Goal: Task Accomplishment & Management: Use online tool/utility

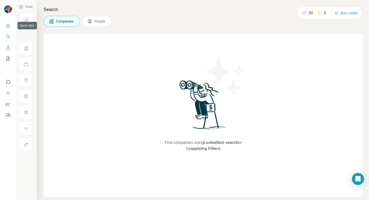
click at [8, 27] on icon "Quick start" at bounding box center [8, 25] width 5 height 5
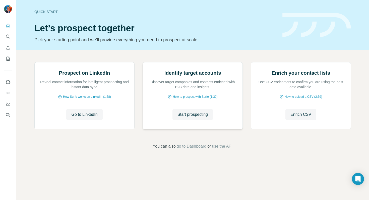
scroll to position [17, 0]
click at [195, 150] on span "go to Dashboard" at bounding box center [192, 147] width 30 height 6
click at [201, 118] on span "Start prospecting" at bounding box center [192, 115] width 30 height 6
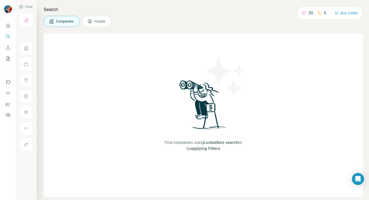
click at [67, 22] on span "Companies" at bounding box center [65, 21] width 18 height 5
click at [106, 22] on span "People" at bounding box center [100, 21] width 12 height 5
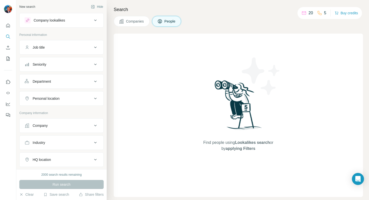
click at [121, 22] on icon at bounding box center [121, 21] width 5 height 5
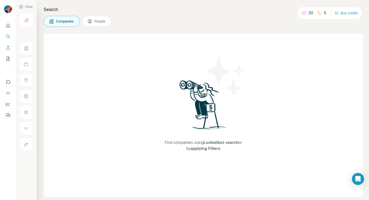
click at [102, 14] on div "Search Companies People Find companies using Lookalikes search or by applying F…" at bounding box center [203, 100] width 332 height 200
click at [102, 19] on span "People" at bounding box center [100, 21] width 12 height 5
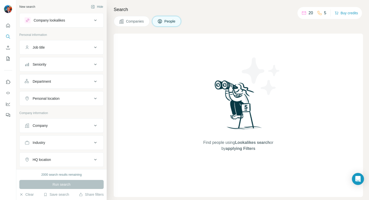
click at [91, 21] on div "Company lookalikes" at bounding box center [59, 20] width 68 height 6
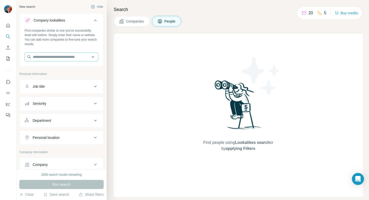
click at [87, 52] on div "Find companies similar to one you've successfully dealt with before. Simply ent…" at bounding box center [62, 46] width 84 height 37
click at [87, 56] on input "text" at bounding box center [62, 56] width 74 height 9
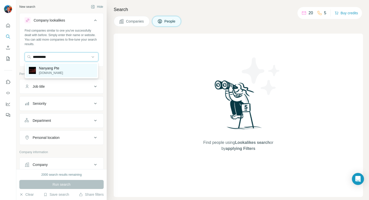
type input "**********"
click at [81, 70] on div "Nanyang Pte [DOMAIN_NAME]" at bounding box center [61, 71] width 71 height 14
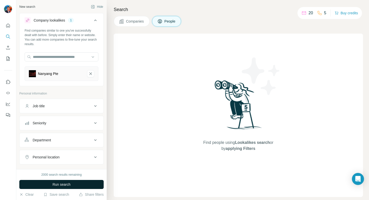
click at [85, 183] on button "Run search" at bounding box center [61, 184] width 84 height 9
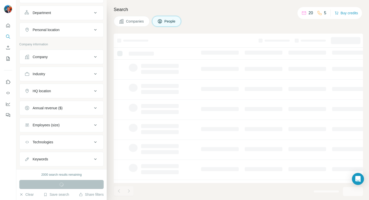
scroll to position [128, 0]
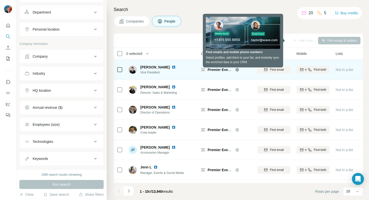
click at [245, 74] on div "Premier Event Tent Rentals" at bounding box center [226, 70] width 50 height 14
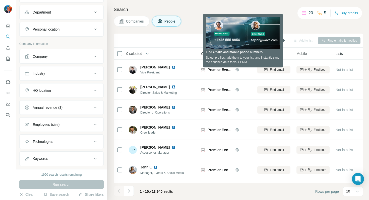
click at [189, 28] on div "Search Companies People Add to list Find emails & mobiles 0 selected People Com…" at bounding box center [238, 100] width 262 height 200
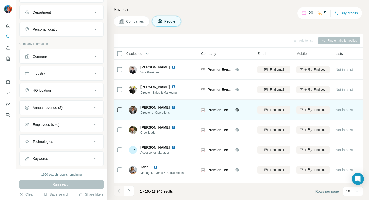
scroll to position [77, 0]
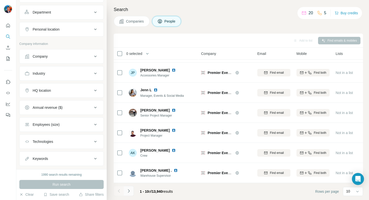
click at [131, 190] on icon "Navigate to next page" at bounding box center [128, 191] width 5 height 5
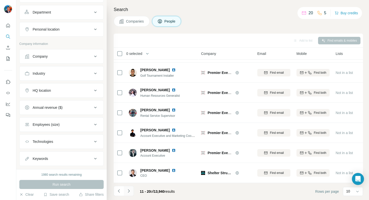
click at [130, 190] on icon "Navigate to next page" at bounding box center [128, 191] width 5 height 5
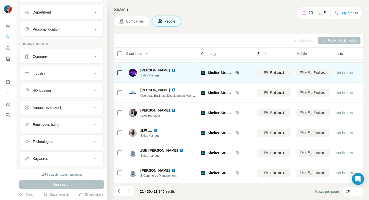
click at [205, 72] on img at bounding box center [203, 73] width 4 height 4
click at [219, 72] on span "Shelter Structures" at bounding box center [220, 72] width 25 height 5
click at [238, 72] on icon at bounding box center [237, 73] width 4 height 4
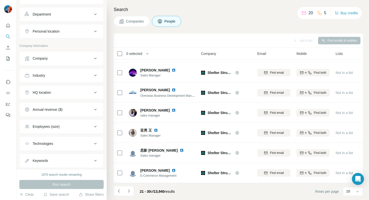
scroll to position [130, 0]
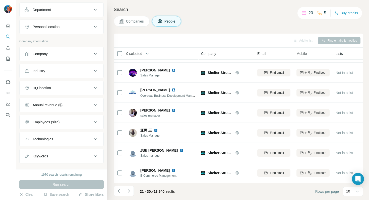
click at [61, 89] on div "HQ location" at bounding box center [59, 88] width 68 height 5
click at [58, 104] on input "text" at bounding box center [62, 100] width 74 height 9
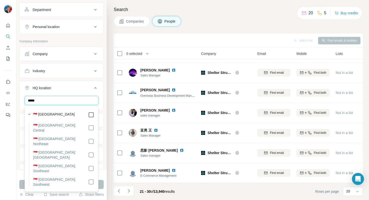
type input "*****"
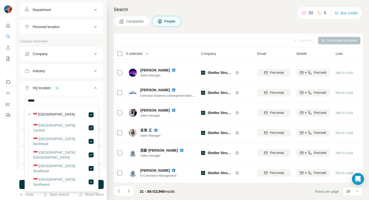
click at [12, 143] on div at bounding box center [8, 100] width 16 height 200
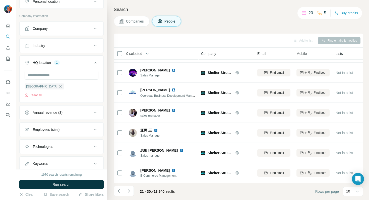
scroll to position [172, 0]
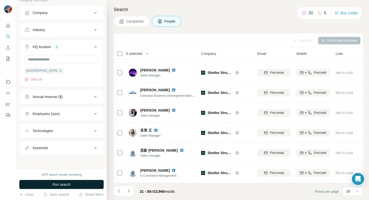
click at [70, 185] on span "Run search" at bounding box center [61, 184] width 18 height 5
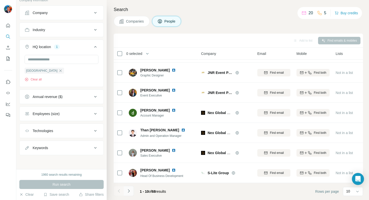
click at [131, 191] on button "Navigate to next page" at bounding box center [129, 191] width 10 height 10
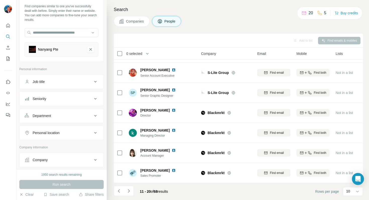
scroll to position [0, 0]
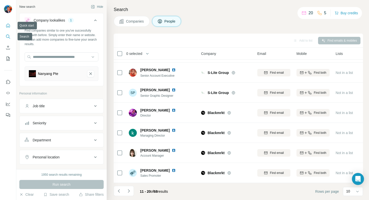
click at [8, 25] on icon "Quick start" at bounding box center [8, 25] width 5 height 5
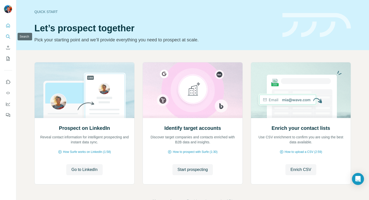
click at [10, 38] on icon "Search" at bounding box center [8, 36] width 5 height 5
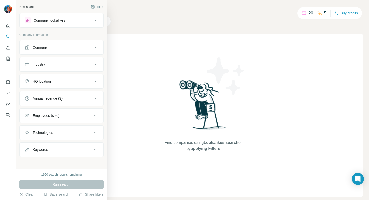
click at [65, 49] on div "Company" at bounding box center [59, 47] width 68 height 5
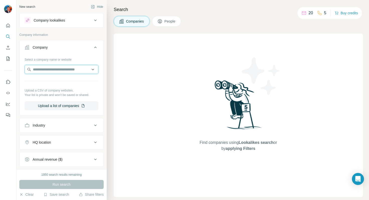
click at [63, 71] on input "text" at bounding box center [62, 69] width 74 height 9
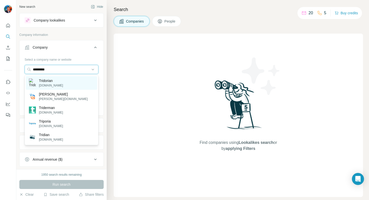
type input "*********"
click at [64, 82] on div "Tridorian [DOMAIN_NAME]" at bounding box center [61, 83] width 71 height 14
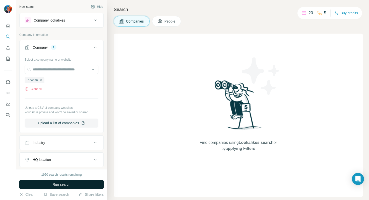
click at [75, 185] on button "Run search" at bounding box center [61, 184] width 84 height 9
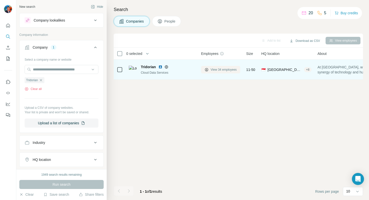
click at [213, 70] on span "View 34 employees" at bounding box center [224, 69] width 26 height 5
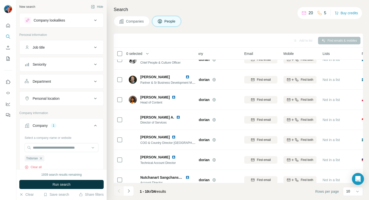
scroll to position [77, 13]
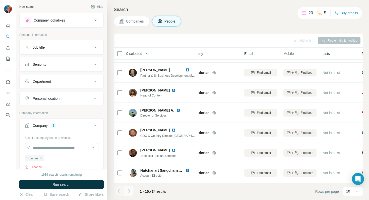
click at [132, 192] on button "Navigate to next page" at bounding box center [129, 191] width 10 height 10
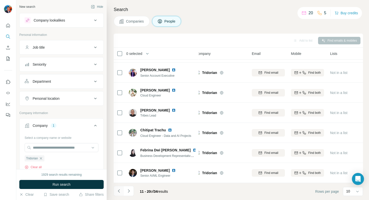
click at [121, 194] on button "Navigate to previous page" at bounding box center [119, 191] width 10 height 10
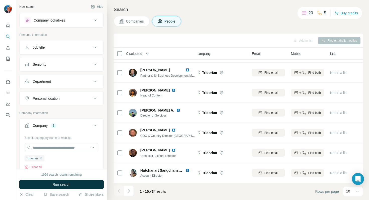
click at [121, 194] on div at bounding box center [119, 191] width 10 height 10
click at [121, 191] on div at bounding box center [119, 191] width 10 height 10
click at [128, 191] on icon "Navigate to next page" at bounding box center [128, 191] width 5 height 5
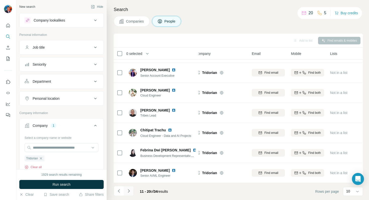
click at [128, 191] on icon "Navigate to next page" at bounding box center [128, 191] width 5 height 5
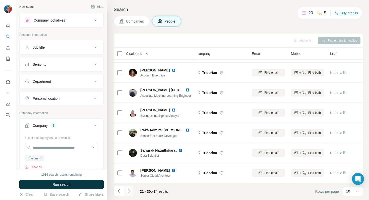
click at [128, 191] on icon "Navigate to next page" at bounding box center [128, 191] width 5 height 5
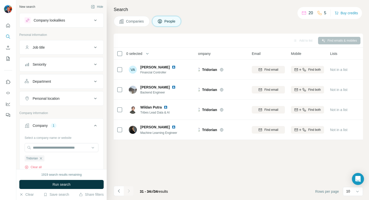
scroll to position [0, 6]
click at [119, 190] on icon "Navigate to previous page" at bounding box center [119, 190] width 2 height 3
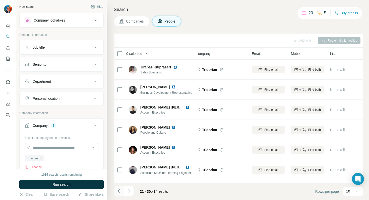
click at [119, 190] on icon "Navigate to previous page" at bounding box center [119, 190] width 2 height 3
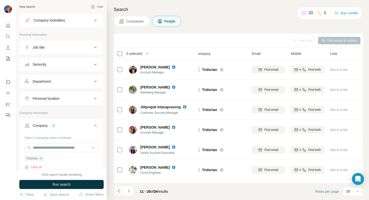
click at [119, 190] on icon "Navigate to previous page" at bounding box center [119, 190] width 2 height 3
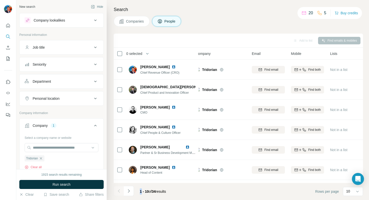
click at [119, 190] on div at bounding box center [119, 191] width 10 height 10
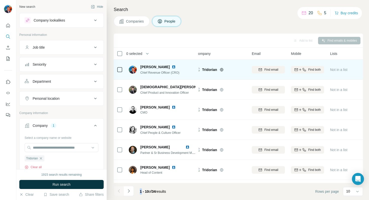
scroll to position [0, 0]
